Goal: Task Accomplishment & Management: Use online tool/utility

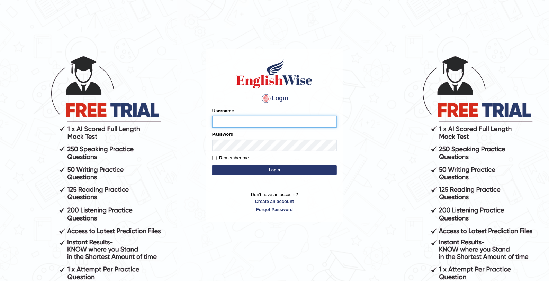
type input "mohamed_parramatta"
click at [239, 171] on button "Login" at bounding box center [274, 170] width 125 height 10
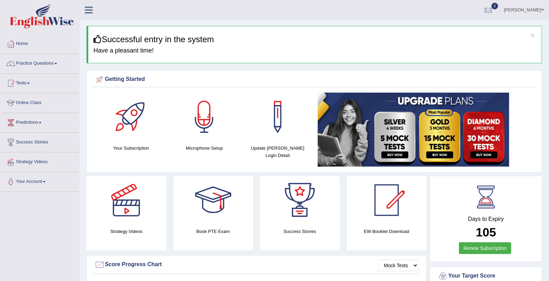
click at [239, 171] on div "Getting Started Your Subscription Microphone Setup Update Pearson Login Detail ×" at bounding box center [314, 121] width 455 height 102
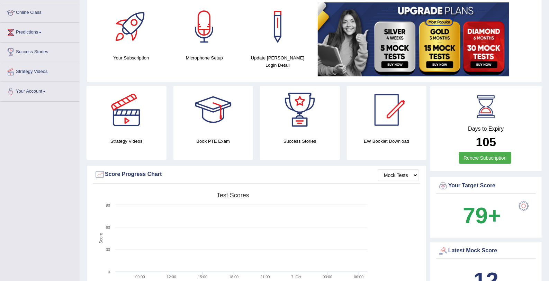
scroll to position [133, 0]
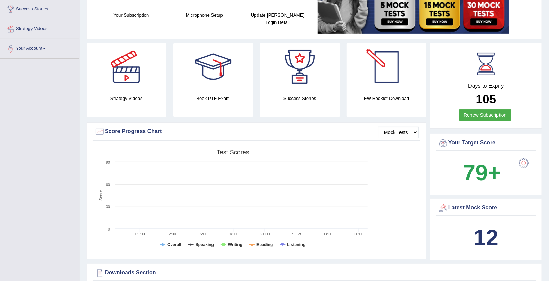
click at [366, 92] on div "EW Booklet Download" at bounding box center [387, 80] width 80 height 74
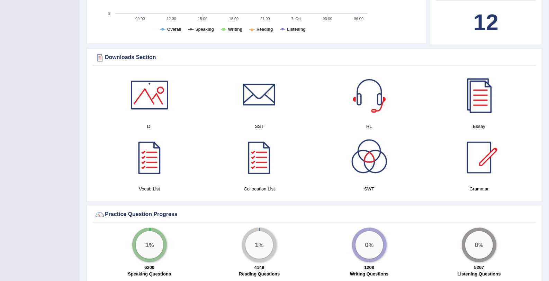
scroll to position [347, 0]
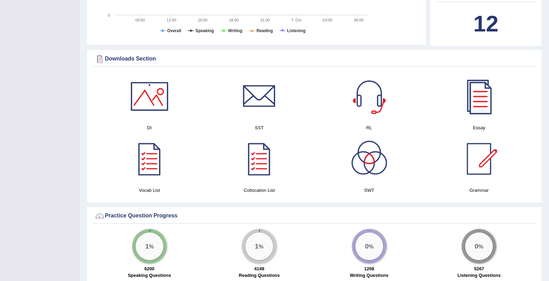
click at [472, 93] on div at bounding box center [479, 96] width 48 height 48
click at [135, 103] on div at bounding box center [149, 96] width 48 height 48
click at [374, 181] on div at bounding box center [369, 159] width 48 height 48
click at [253, 107] on div at bounding box center [259, 96] width 48 height 48
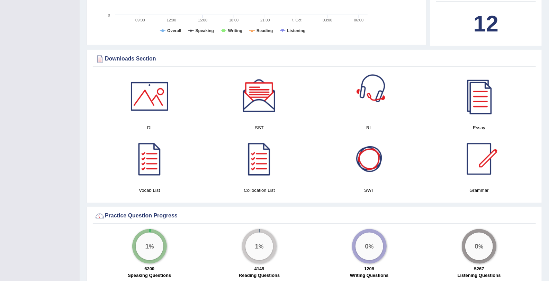
click at [371, 116] on div at bounding box center [369, 96] width 48 height 48
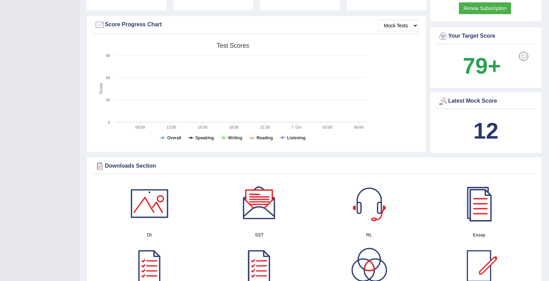
scroll to position [239, 0]
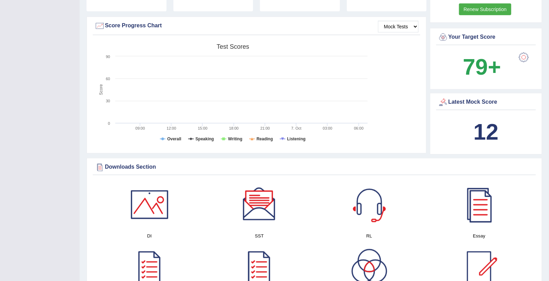
click at [487, 124] on b "12" at bounding box center [485, 131] width 25 height 25
click at [466, 101] on div "Latest Mock Score" at bounding box center [486, 102] width 96 height 10
click at [444, 101] on div at bounding box center [443, 102] width 10 height 10
click at [442, 102] on div at bounding box center [443, 102] width 10 height 10
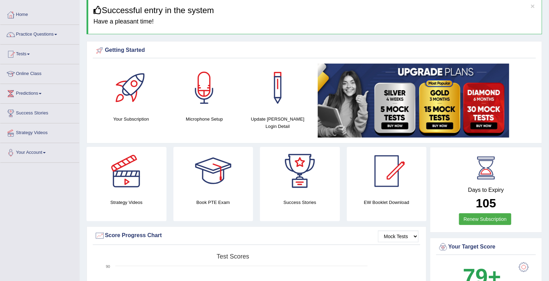
scroll to position [0, 0]
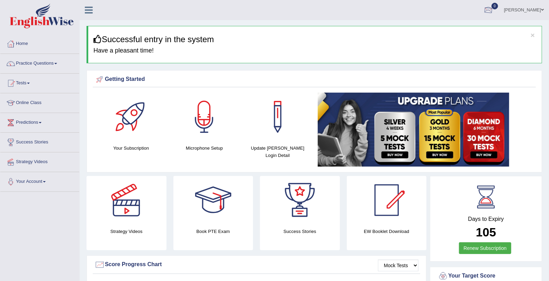
click at [487, 9] on div at bounding box center [488, 10] width 10 height 10
click at [462, 29] on div "See All Alerts" at bounding box center [447, 29] width 92 height 7
click at [483, 9] on div at bounding box center [488, 10] width 10 height 10
click at [481, 9] on li "0 See All Alerts" at bounding box center [488, 10] width 21 height 20
click at [487, 9] on div at bounding box center [488, 10] width 10 height 10
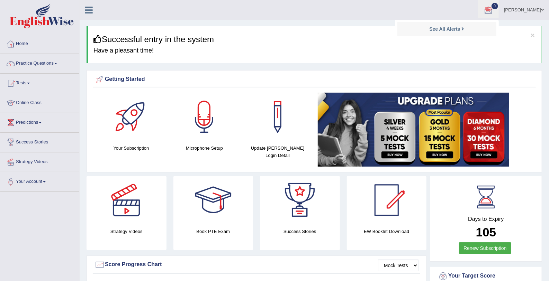
click at [487, 20] on ul "See All Alerts" at bounding box center [447, 30] width 104 height 21
click at [487, 9] on div at bounding box center [488, 10] width 10 height 10
click at [487, 9] on li "0 See All Alerts" at bounding box center [488, 10] width 21 height 20
click at [486, 9] on div at bounding box center [488, 10] width 10 height 10
click at [446, 29] on strong "See All Alerts" at bounding box center [444, 29] width 31 height 6
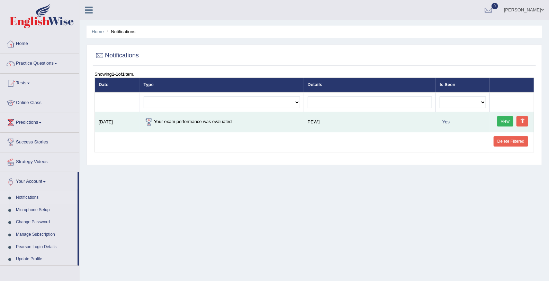
click at [506, 120] on link "View" at bounding box center [505, 121] width 17 height 10
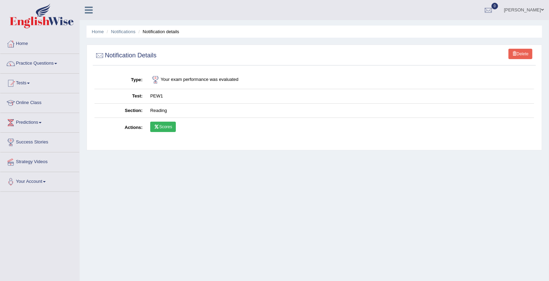
click at [164, 128] on link "Scores" at bounding box center [163, 127] width 26 height 10
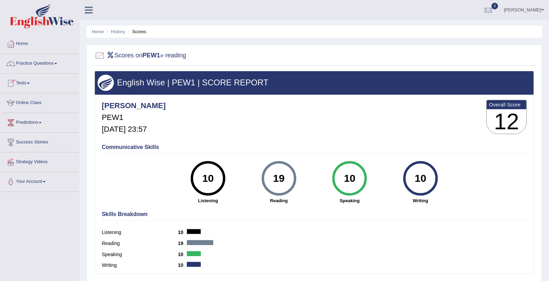
click at [33, 81] on link "Tests" at bounding box center [39, 82] width 79 height 17
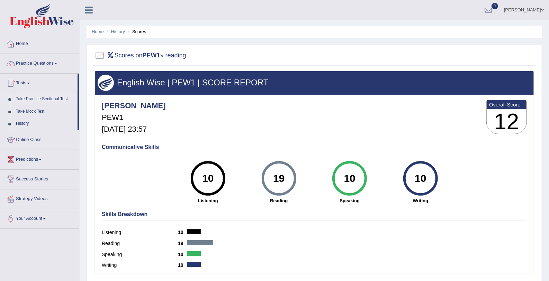
click at [36, 99] on link "Take Practice Sectional Test" at bounding box center [45, 99] width 65 height 12
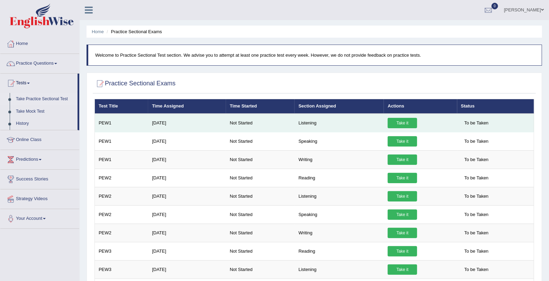
click at [402, 120] on link "Take it" at bounding box center [402, 123] width 29 height 10
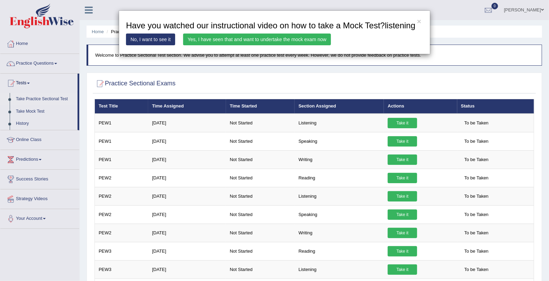
click at [252, 45] on link "Yes, I have seen that and want to undertake the mock exam now" at bounding box center [257, 40] width 148 height 12
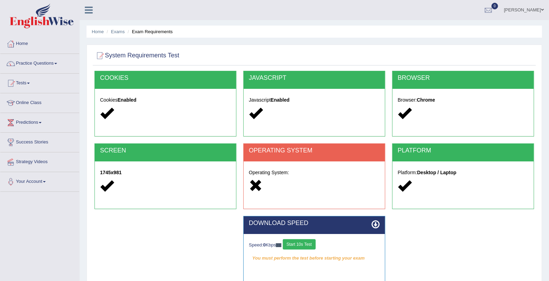
scroll to position [75, 0]
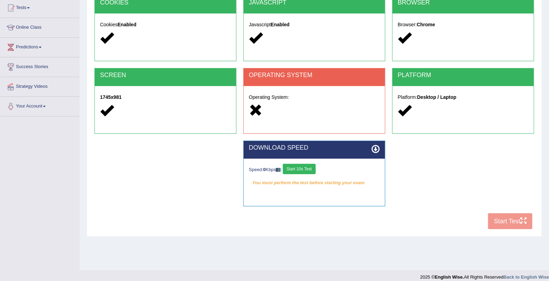
click at [373, 150] on icon at bounding box center [375, 149] width 8 height 8
click at [309, 171] on button "Start 10s Test" at bounding box center [299, 169] width 33 height 10
click at [309, 171] on button "Start 10s Test" at bounding box center [306, 169] width 33 height 10
click at [375, 147] on icon at bounding box center [375, 149] width 8 height 8
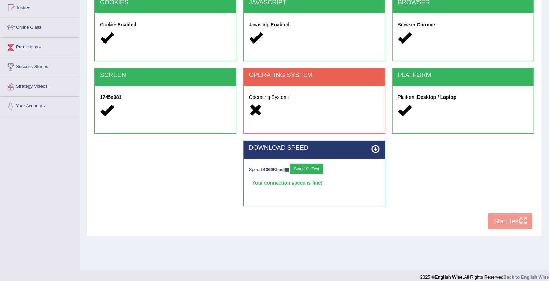
click at [457, 277] on strong "English Wise." at bounding box center [449, 277] width 29 height 5
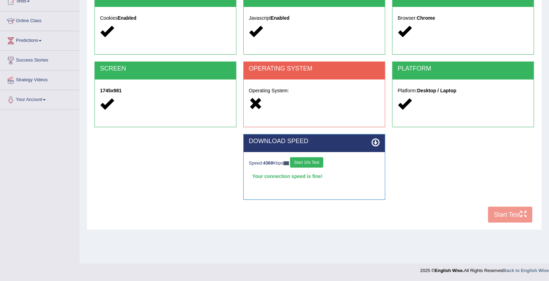
scroll to position [48, 0]
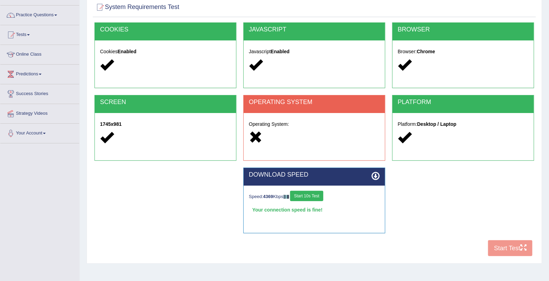
drag, startPoint x: 366, startPoint y: 273, endPoint x: 366, endPoint y: 279, distance: 5.9
click at [366, 279] on div "Home Exams Exam Requirements System Requirements Test [GEOGRAPHIC_DATA] Cookies…" at bounding box center [314, 125] width 469 height 346
click at [30, 33] on link "Tests" at bounding box center [39, 33] width 79 height 17
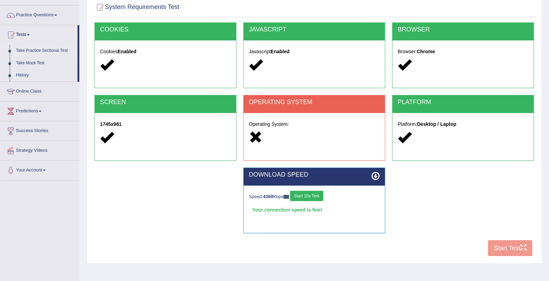
click at [40, 51] on link "Take Practice Sectional Test" at bounding box center [45, 51] width 65 height 12
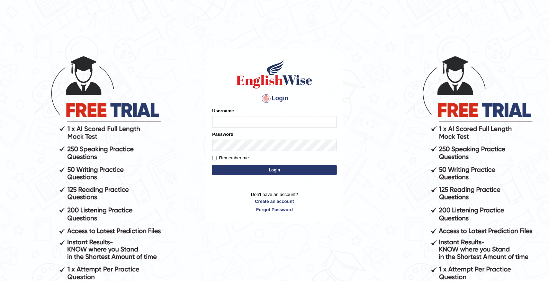
type input "mohamed_parramatta"
click at [235, 169] on button "Login" at bounding box center [274, 170] width 125 height 10
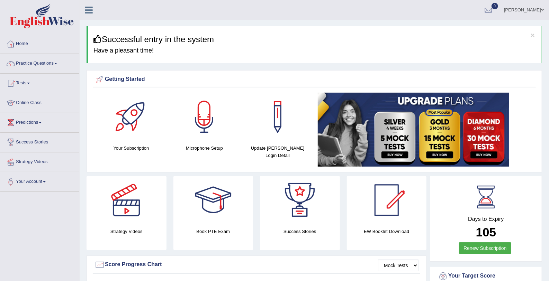
click at [199, 148] on h4 "Microphone Setup" at bounding box center [204, 148] width 66 height 7
click at [208, 109] on div at bounding box center [204, 117] width 48 height 48
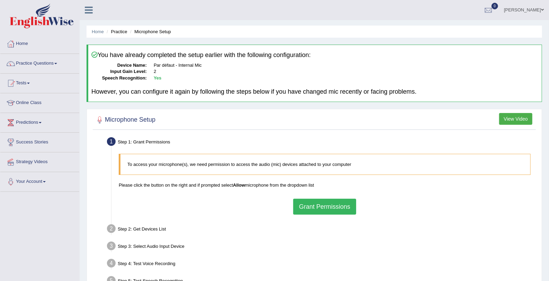
click at [327, 206] on button "Grant Permissions" at bounding box center [324, 207] width 63 height 16
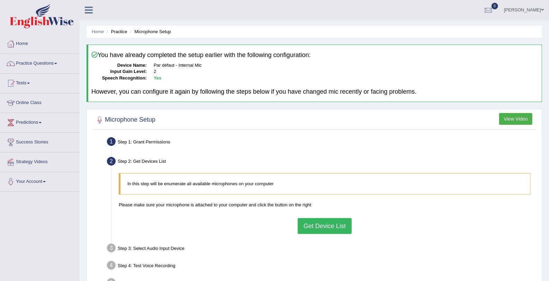
click at [332, 227] on button "Get Device List" at bounding box center [325, 226] width 54 height 16
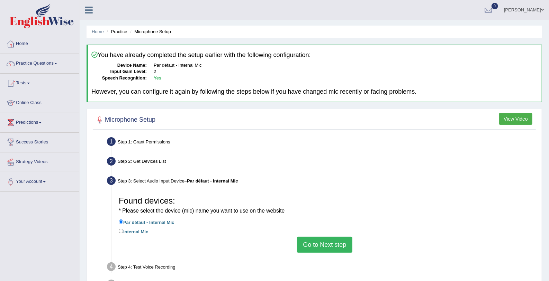
click at [330, 245] on button "Go to Next step" at bounding box center [324, 245] width 55 height 16
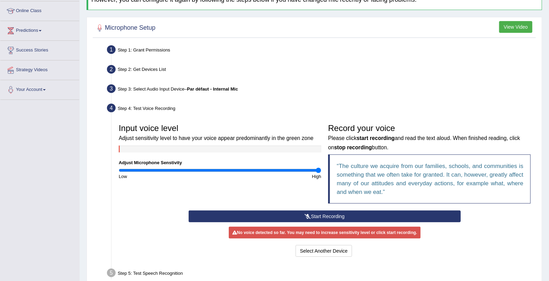
scroll to position [92, 0]
click at [391, 216] on button "Start Recording" at bounding box center [325, 216] width 272 height 12
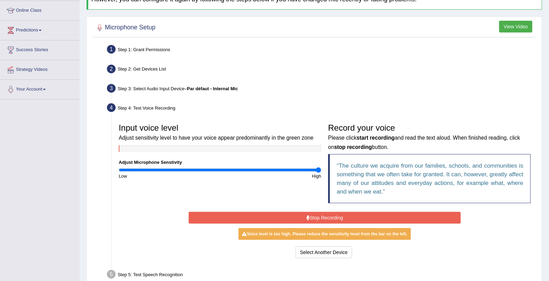
click at [391, 216] on button "Stop Recording" at bounding box center [325, 218] width 272 height 12
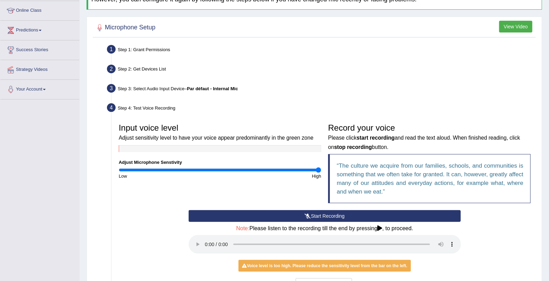
click at [382, 228] on icon at bounding box center [380, 229] width 5 height 6
click at [326, 215] on button "Start Recording" at bounding box center [325, 216] width 272 height 12
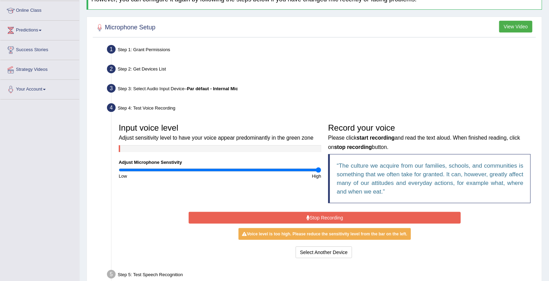
click at [324, 218] on button "Stop Recording" at bounding box center [325, 218] width 272 height 12
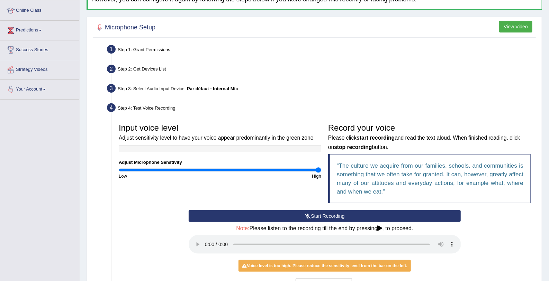
click at [320, 215] on button "Start Recording" at bounding box center [325, 216] width 272 height 12
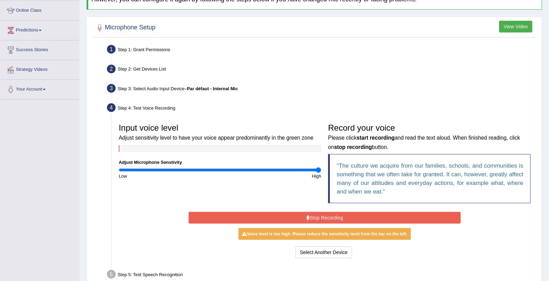
click at [320, 215] on button "Stop Recording" at bounding box center [325, 218] width 272 height 12
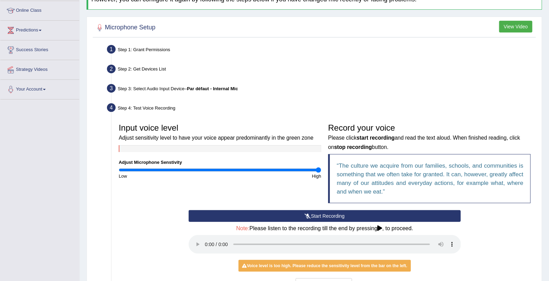
click at [238, 213] on button "Start Recording" at bounding box center [325, 216] width 272 height 12
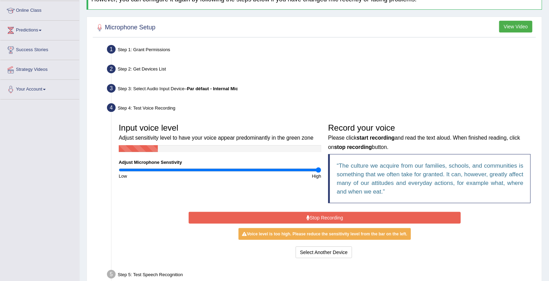
click at [234, 212] on button "Stop Recording" at bounding box center [325, 218] width 272 height 12
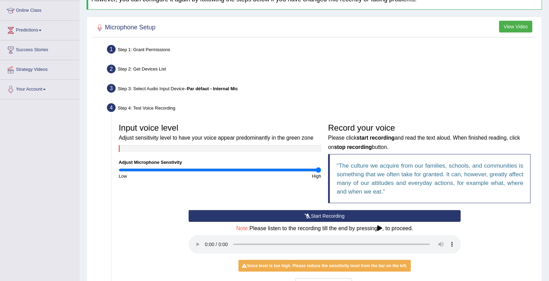
click at [234, 212] on button "Start Recording" at bounding box center [325, 216] width 272 height 12
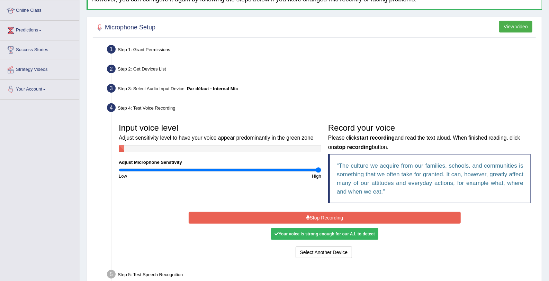
click at [234, 212] on button "Stop Recording" at bounding box center [325, 218] width 272 height 12
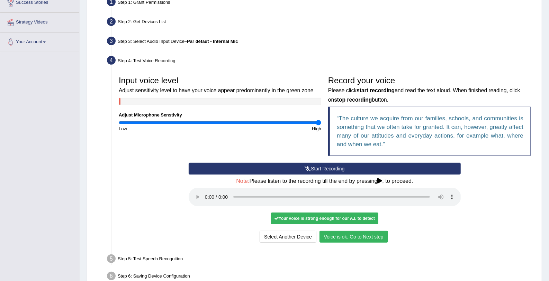
scroll to position [178, 0]
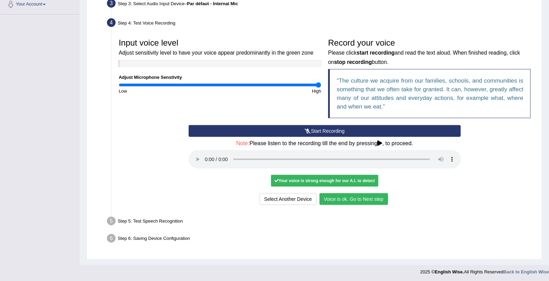
click at [354, 196] on button "Voice is ok. Go to Next step" at bounding box center [353, 199] width 69 height 12
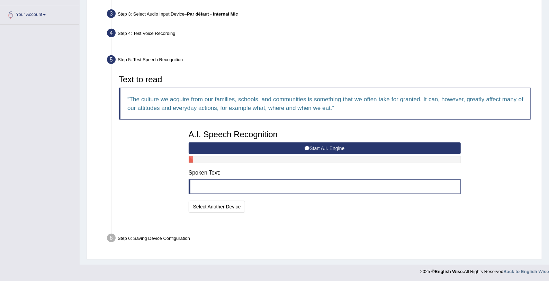
scroll to position [150, 0]
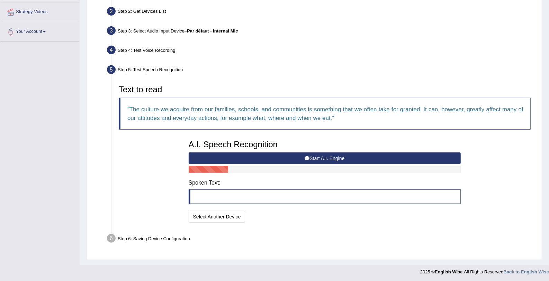
click at [331, 153] on button "Start A.I. Engine" at bounding box center [325, 159] width 272 height 12
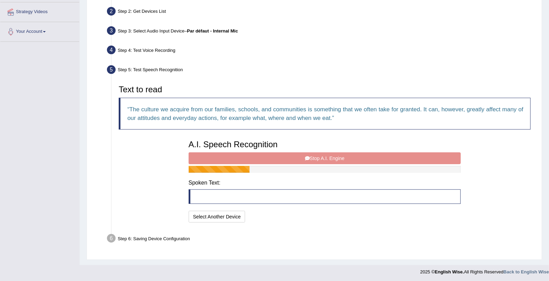
click at [317, 158] on div "A.I. Speech Recognition Start A.I. Engine Stop A.I. Engine Note: Please listen …" at bounding box center [324, 181] width 279 height 88
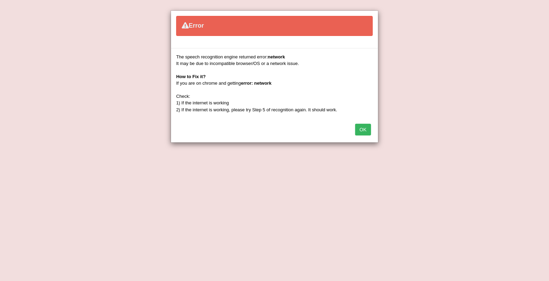
click at [367, 127] on button "OK" at bounding box center [363, 130] width 16 height 12
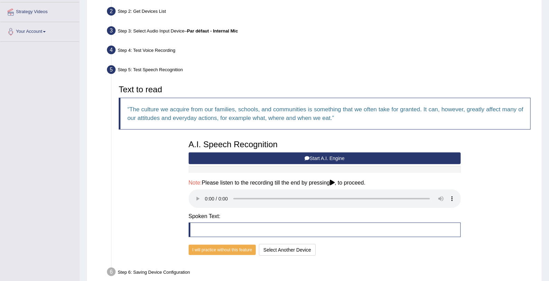
click at [335, 182] on icon at bounding box center [332, 183] width 5 height 6
click at [308, 156] on icon at bounding box center [307, 158] width 5 height 5
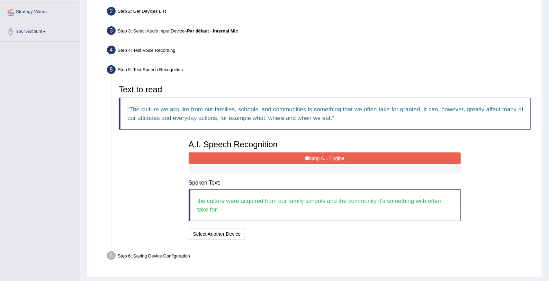
click at [308, 156] on icon at bounding box center [307, 158] width 5 height 5
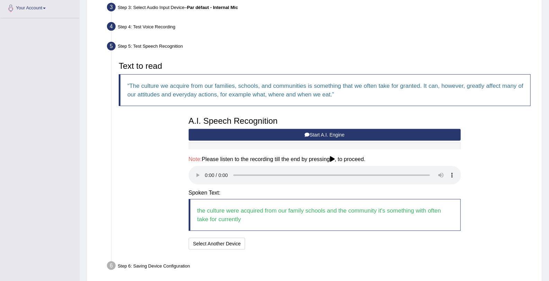
scroll to position [201, 0]
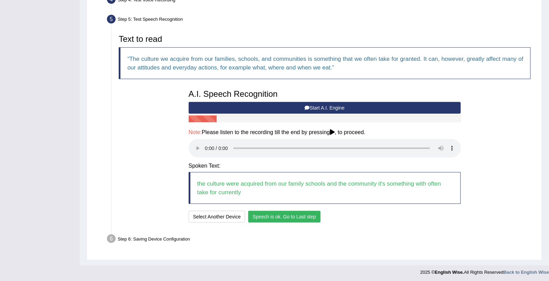
click at [301, 213] on button "Speech is ok. Go to Last step" at bounding box center [284, 217] width 72 height 12
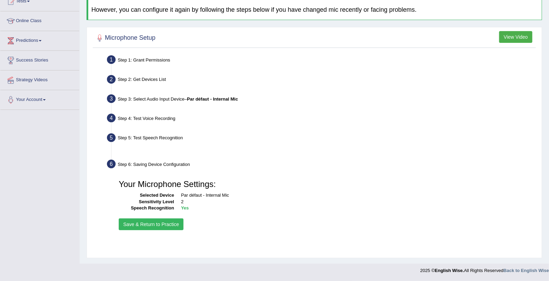
scroll to position [82, 0]
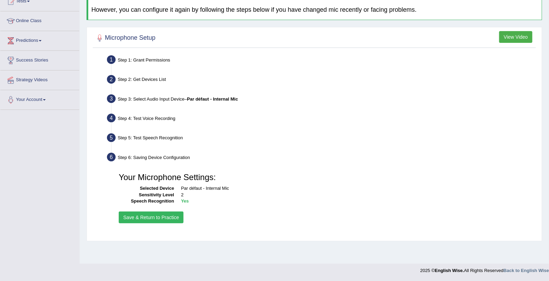
click at [158, 216] on button "Save & Return to Practice" at bounding box center [151, 218] width 65 height 12
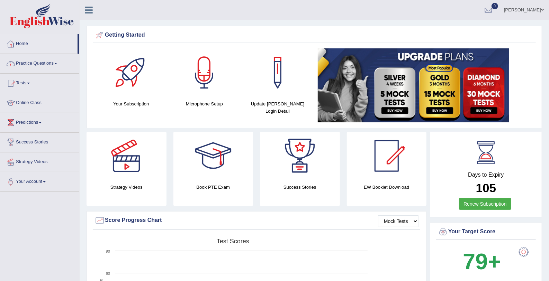
click at [52, 66] on link "Practice Questions" at bounding box center [39, 62] width 79 height 17
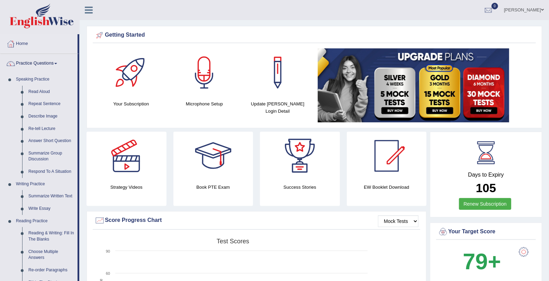
click at [52, 66] on link "Practice Questions" at bounding box center [38, 62] width 77 height 17
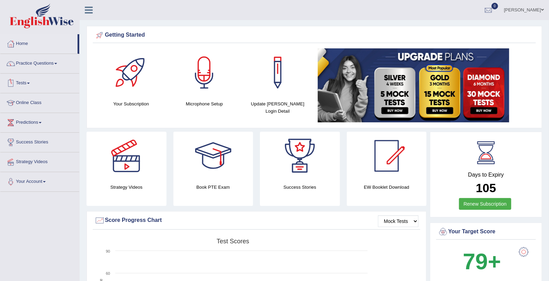
click at [28, 82] on link "Tests" at bounding box center [39, 82] width 79 height 17
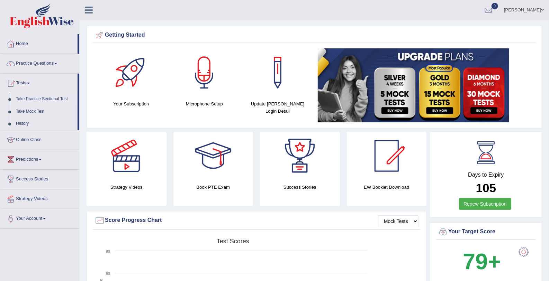
click at [40, 97] on link "Take Practice Sectional Test" at bounding box center [45, 99] width 65 height 12
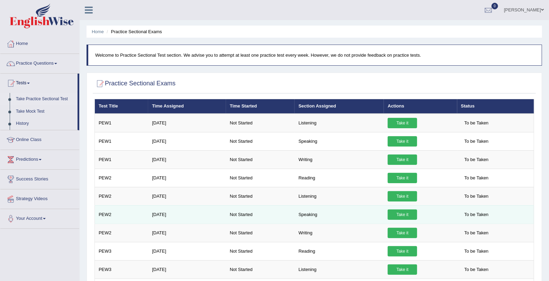
click at [406, 210] on link "Take it" at bounding box center [402, 215] width 29 height 10
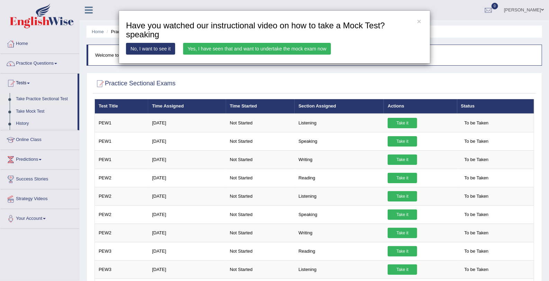
click at [228, 45] on link "Yes, I have seen that and want to undertake the mock exam now" at bounding box center [257, 49] width 148 height 12
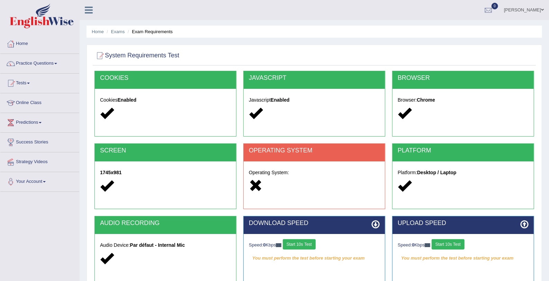
click at [251, 152] on h2 "OPERATING SYSTEM" at bounding box center [314, 150] width 131 height 7
click at [256, 180] on icon at bounding box center [255, 185] width 13 height 13
click at [267, 172] on h5 "Operating System:" at bounding box center [314, 172] width 131 height 5
click at [297, 157] on div "OPERATING SYSTEM" at bounding box center [314, 153] width 141 height 18
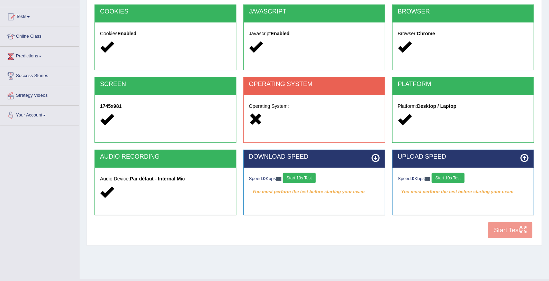
scroll to position [74, 0]
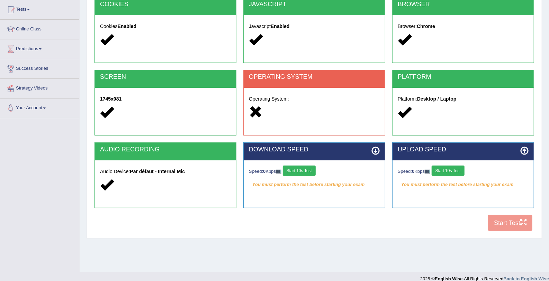
click at [463, 19] on div "Browser: Chrome" at bounding box center [462, 34] width 141 height 38
click at [284, 88] on div "Operating System:" at bounding box center [314, 107] width 141 height 38
